Goal: Task Accomplishment & Management: Manage account settings

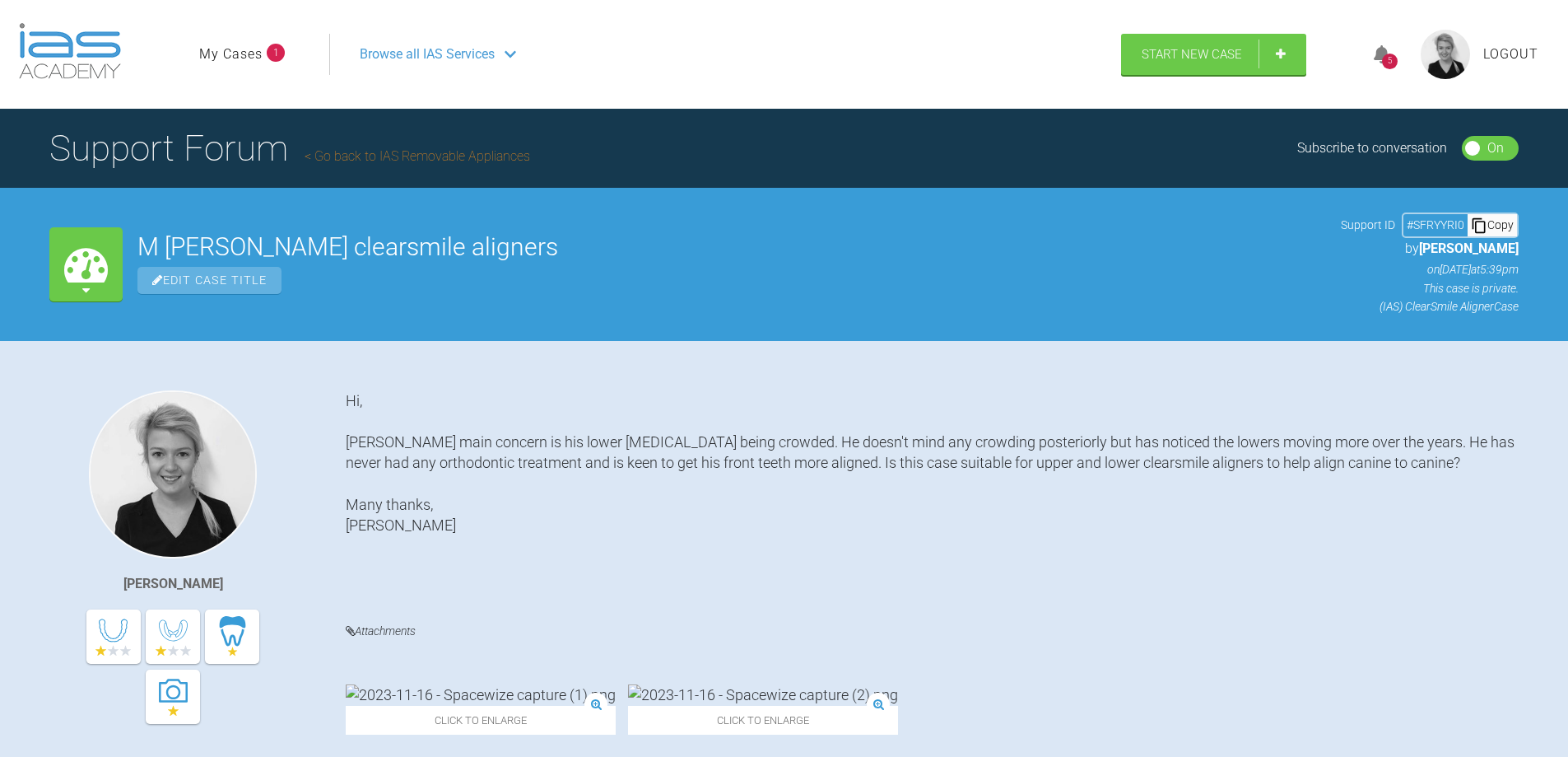
click at [1534, 39] on div "5 Logout" at bounding box center [1449, 54] width 209 height 79
click at [1511, 63] on span "Logout" at bounding box center [1511, 54] width 55 height 21
